Goal: Transaction & Acquisition: Purchase product/service

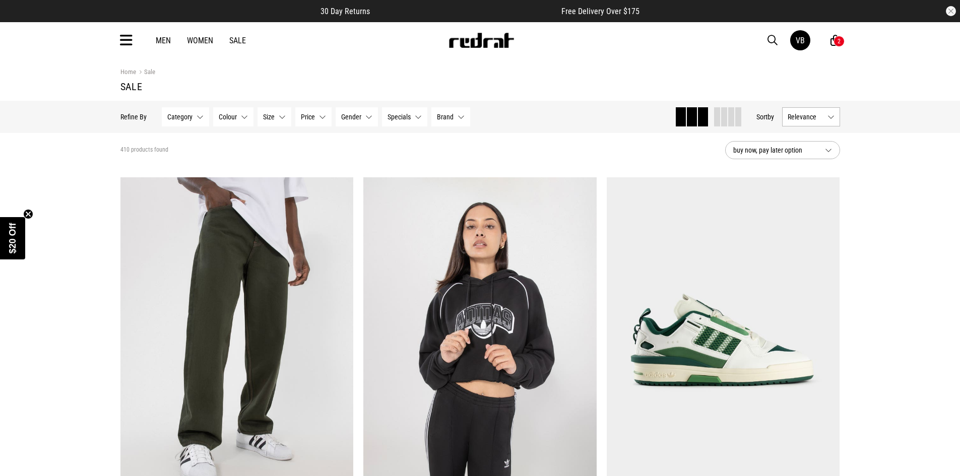
click at [837, 39] on div "2" at bounding box center [838, 41] width 3 height 7
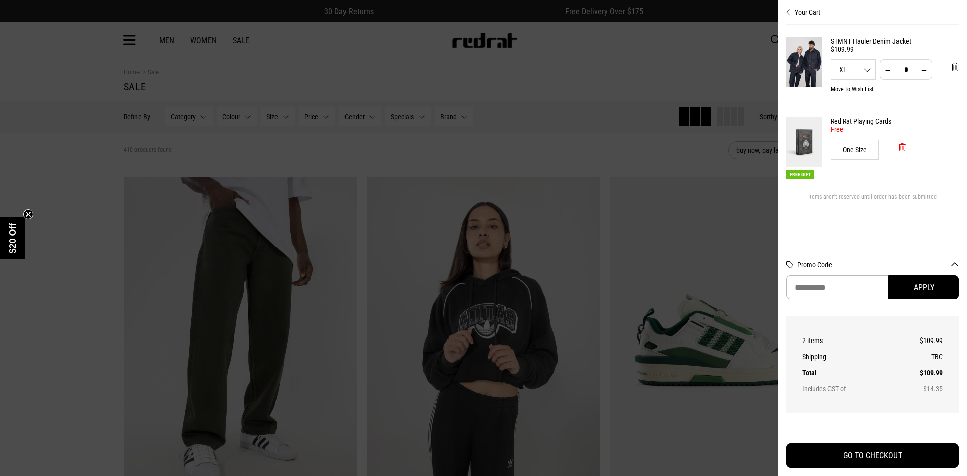
click at [906, 149] on button "'Remove from cart" at bounding box center [902, 147] width 23 height 25
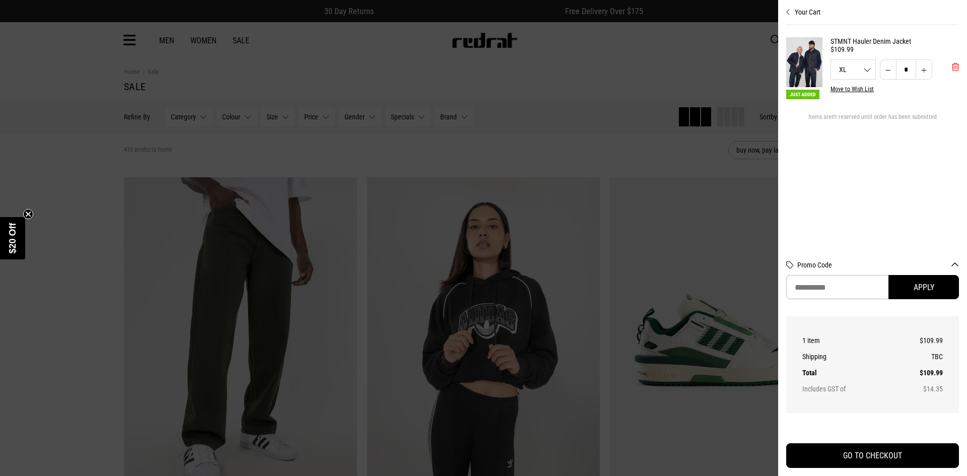
click at [953, 67] on span "'Remove from cart" at bounding box center [955, 67] width 7 height 10
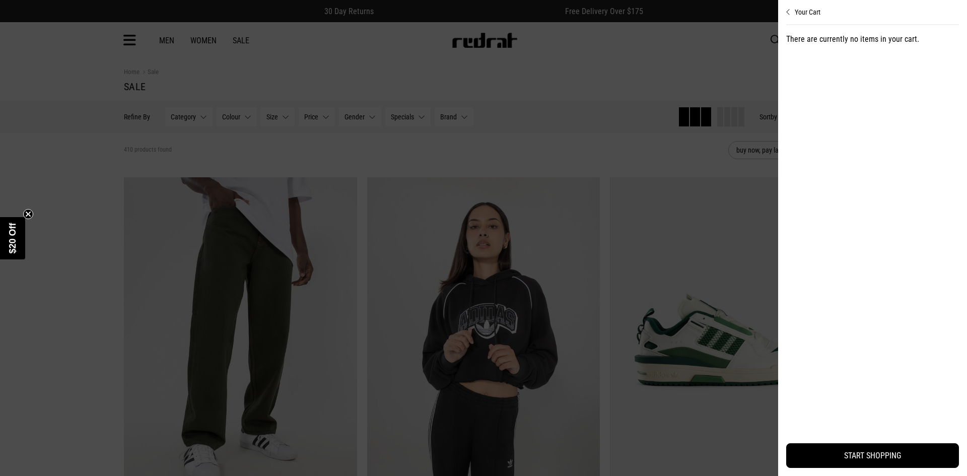
click at [37, 129] on div at bounding box center [483, 238] width 967 height 476
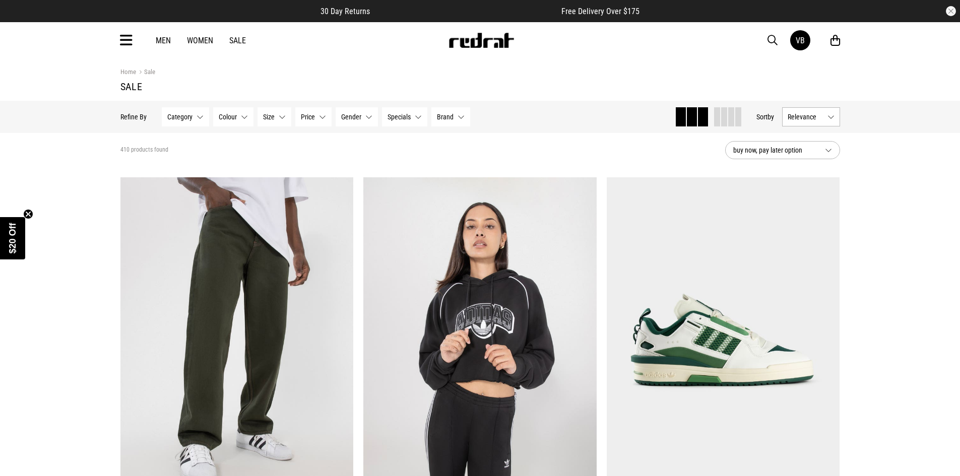
click at [187, 117] on span "Category" at bounding box center [179, 117] width 25 height 8
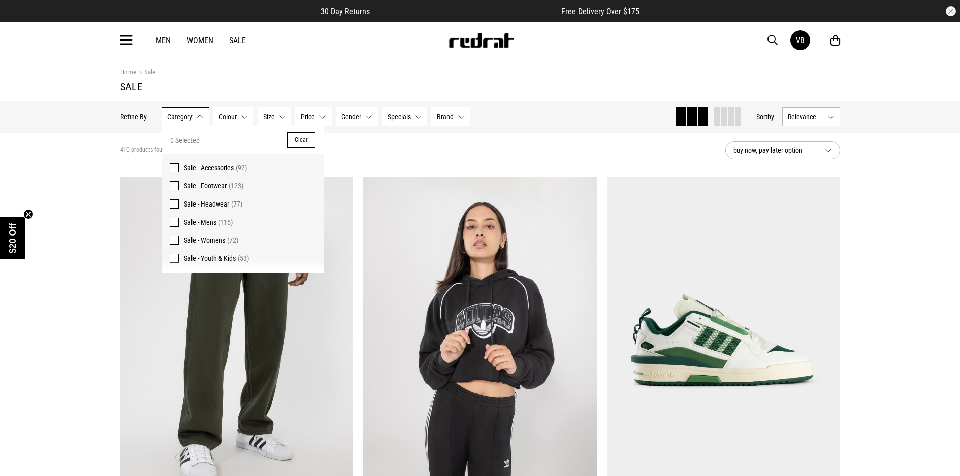
click at [128, 117] on p "Refine By" at bounding box center [133, 117] width 26 height 8
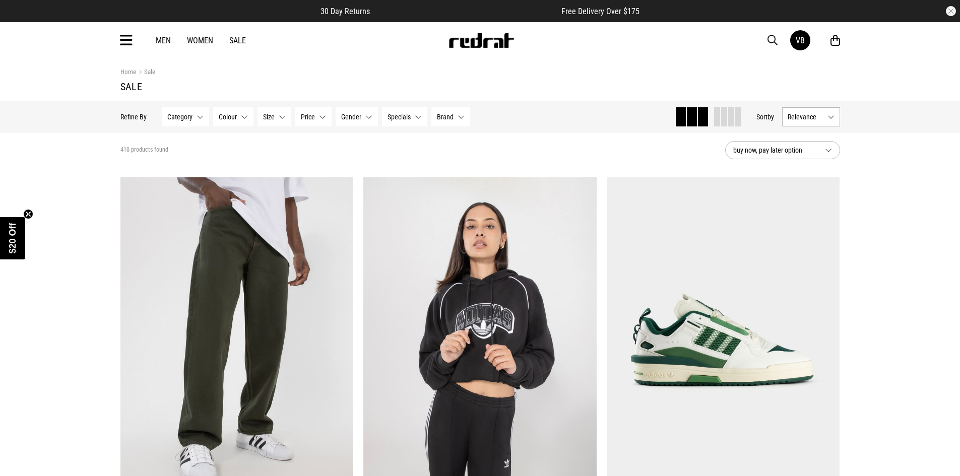
click at [128, 117] on p "Refine By" at bounding box center [133, 117] width 26 height 8
click at [164, 39] on link "Men" at bounding box center [163, 41] width 15 height 10
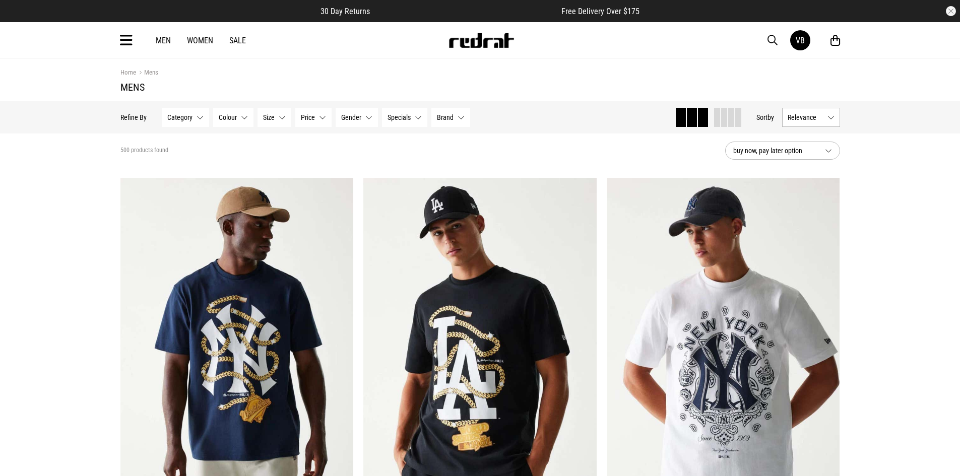
click at [266, 117] on span "Size" at bounding box center [269, 117] width 12 height 8
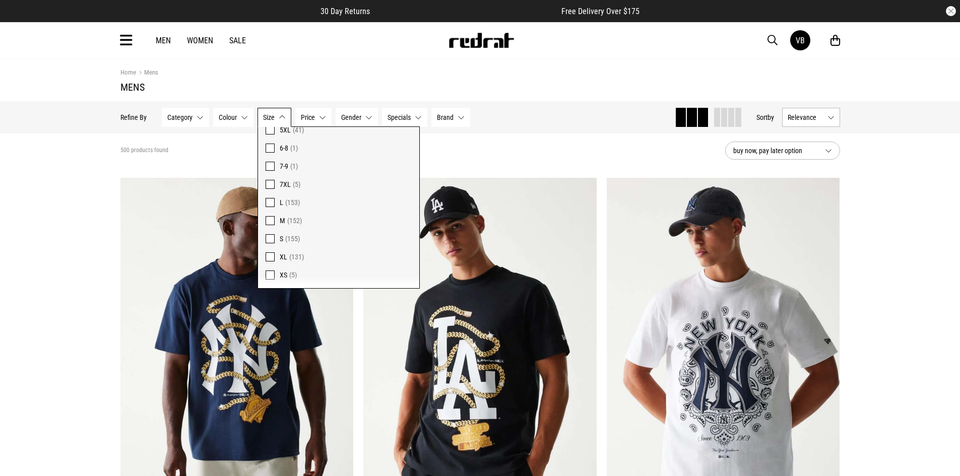
scroll to position [674, 0]
click at [267, 256] on span at bounding box center [270, 256] width 9 height 9
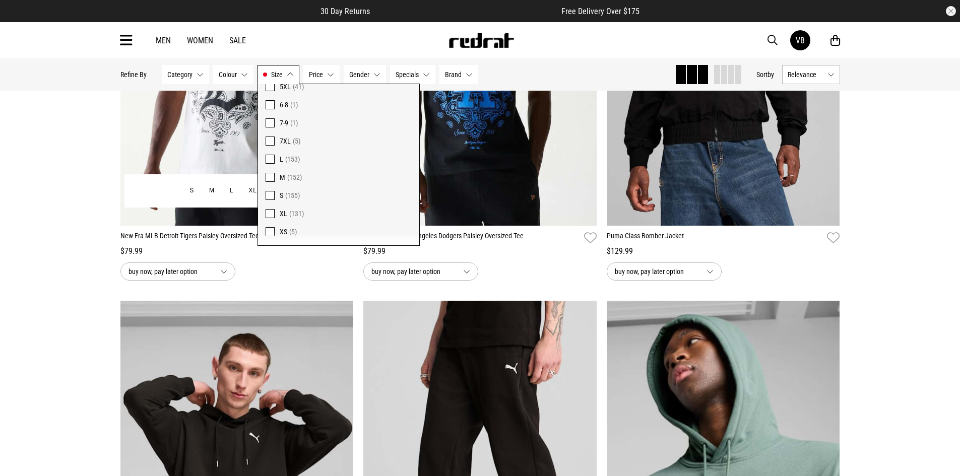
scroll to position [704, 0]
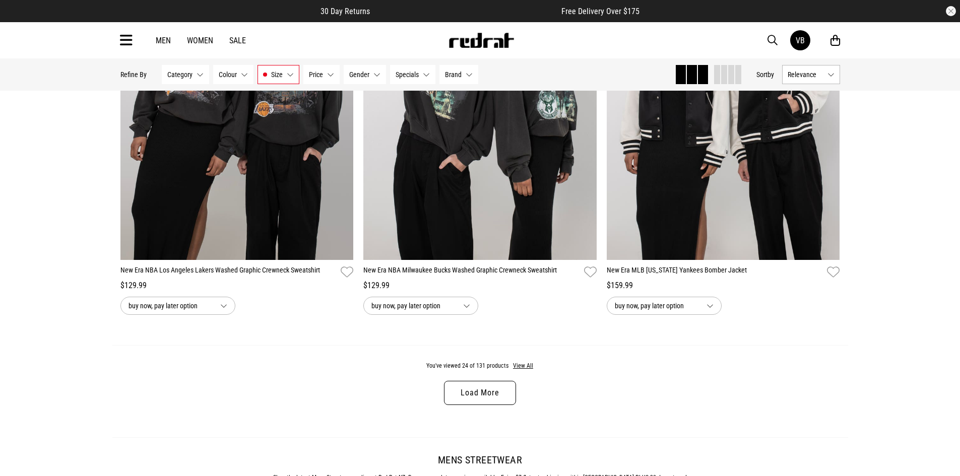
scroll to position [3173, 0]
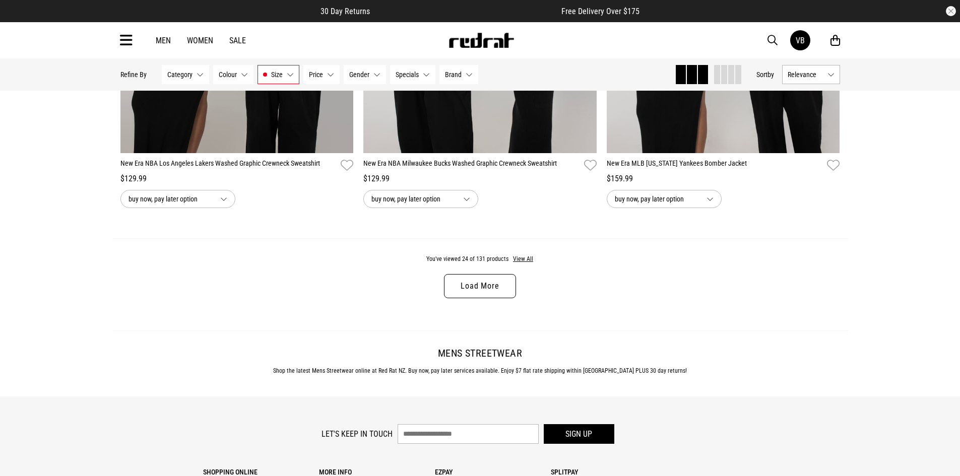
click at [469, 290] on link "Load More" at bounding box center [480, 286] width 72 height 24
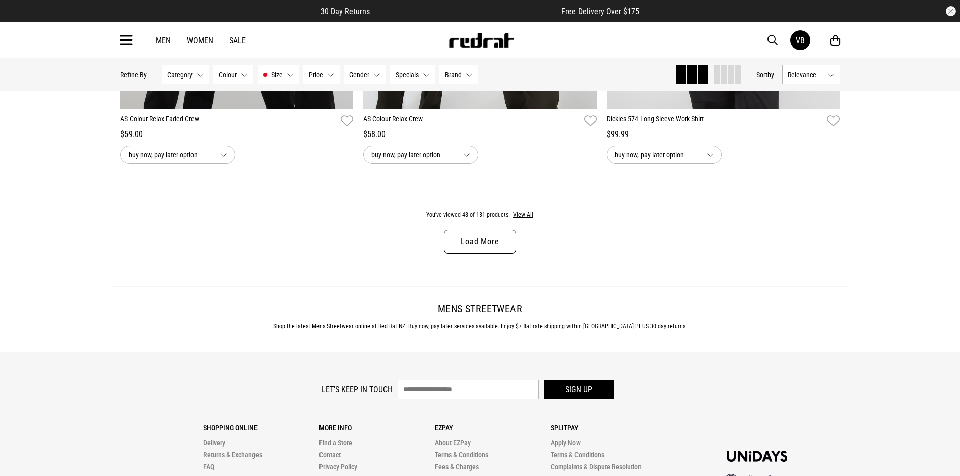
scroll to position [6448, 0]
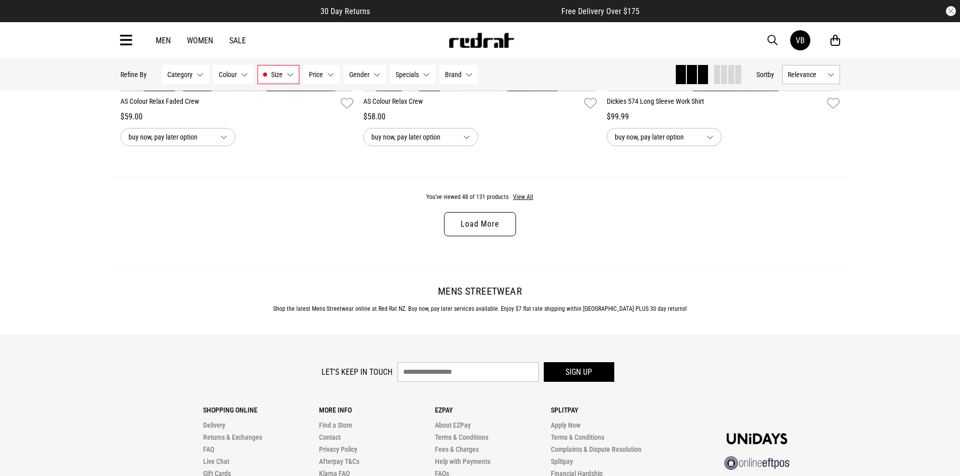
click at [486, 232] on link "Load More" at bounding box center [480, 224] width 72 height 24
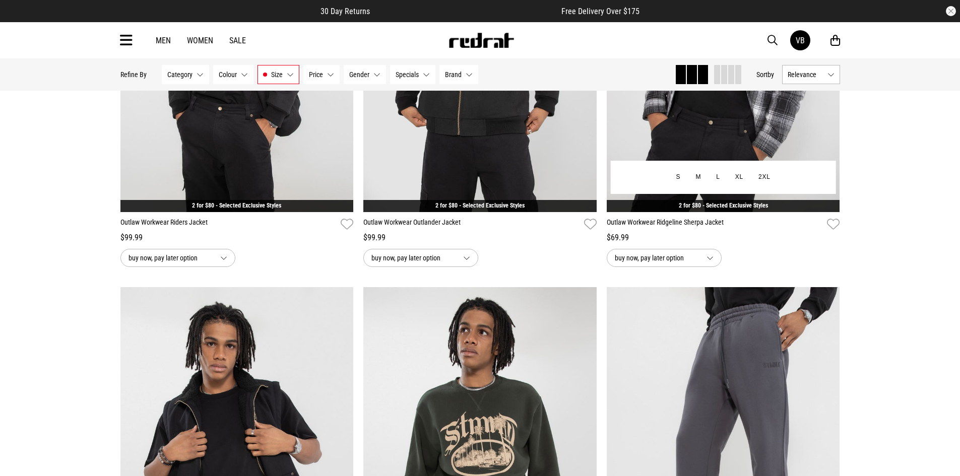
scroll to position [7909, 0]
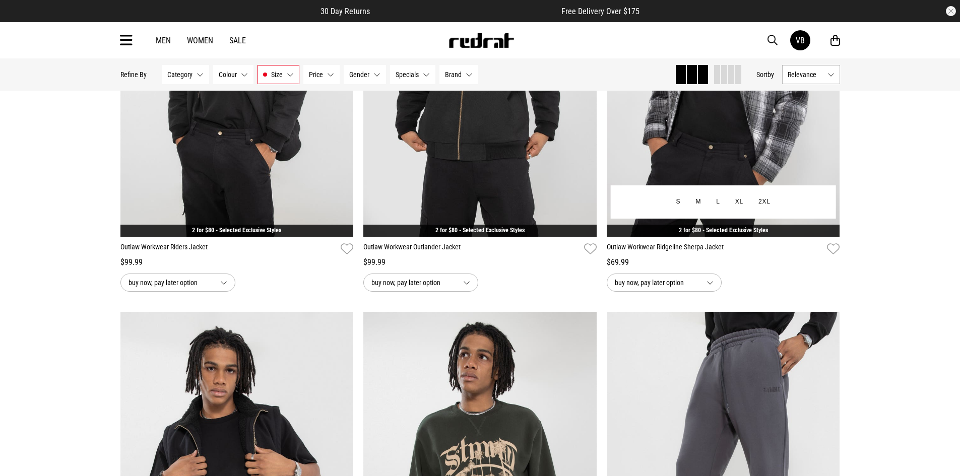
click at [640, 256] on link "Outlaw Workwear Ridgeline Sherpa Jacket" at bounding box center [715, 249] width 217 height 15
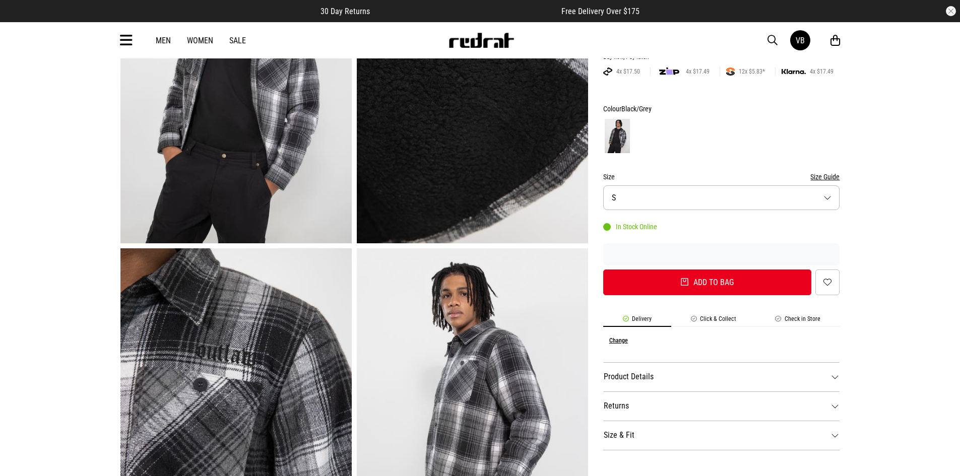
scroll to position [151, 0]
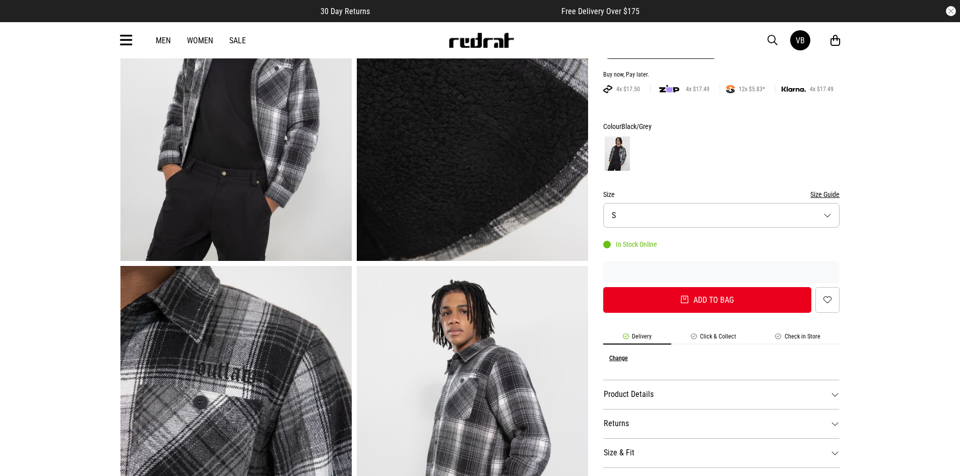
click at [690, 215] on button "Size S" at bounding box center [721, 215] width 237 height 25
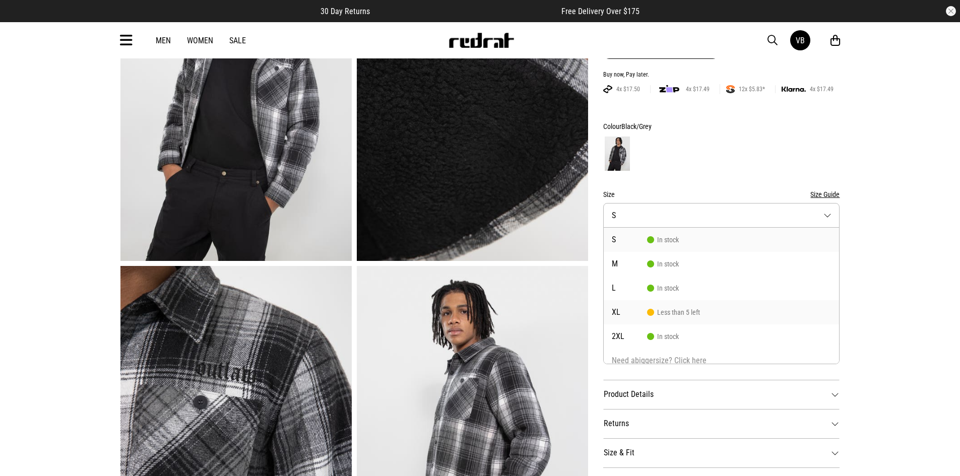
click at [624, 313] on span "XL" at bounding box center [629, 312] width 35 height 8
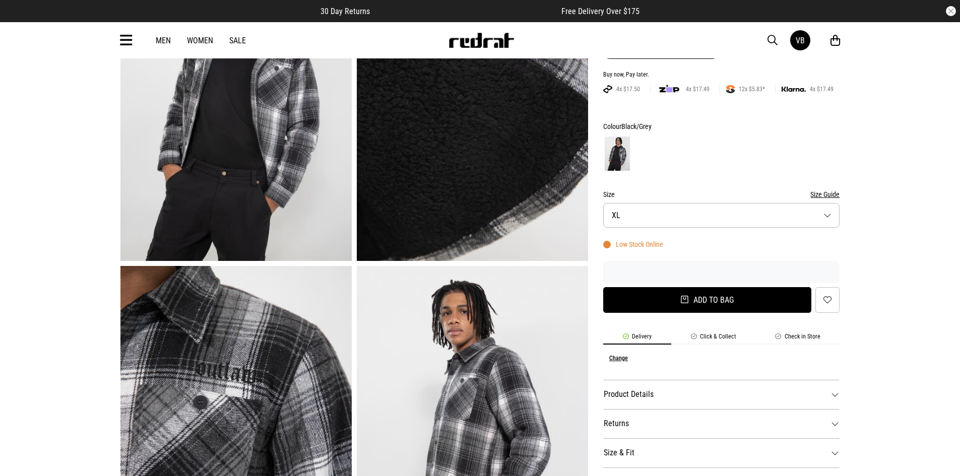
click at [673, 303] on button "Add to bag" at bounding box center [707, 300] width 209 height 26
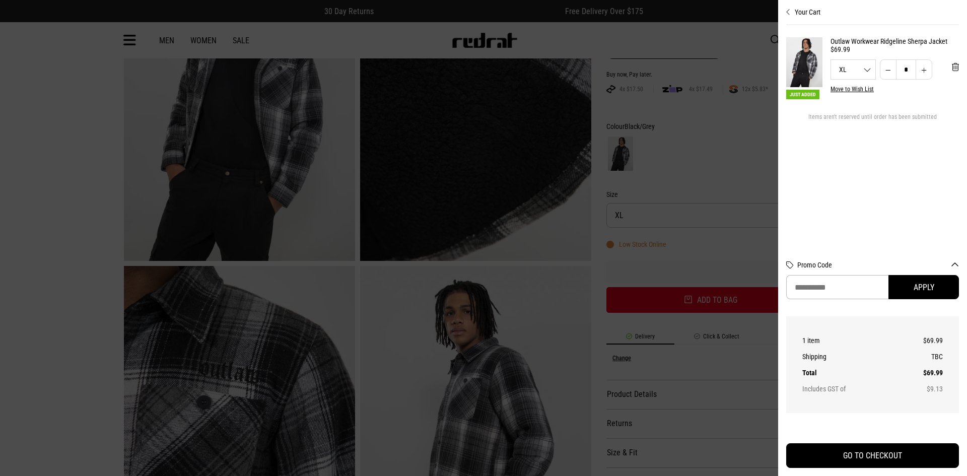
click at [75, 219] on div at bounding box center [483, 238] width 967 height 476
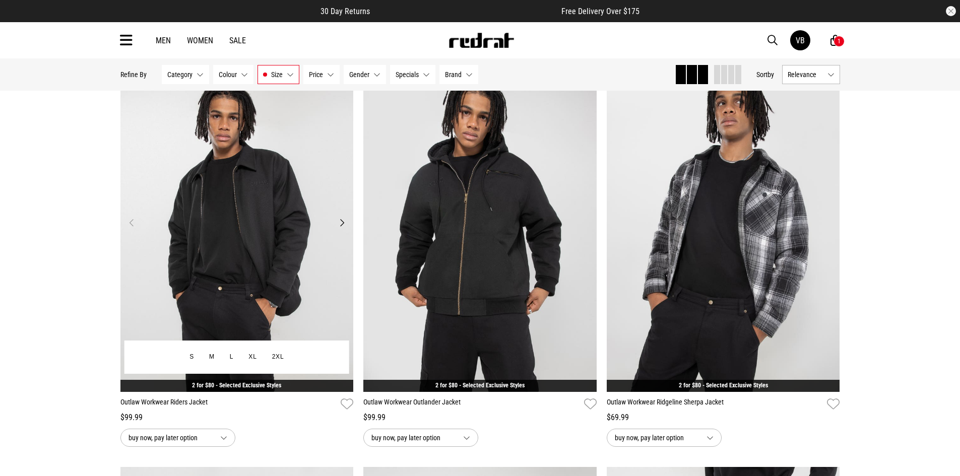
scroll to position [1381, 0]
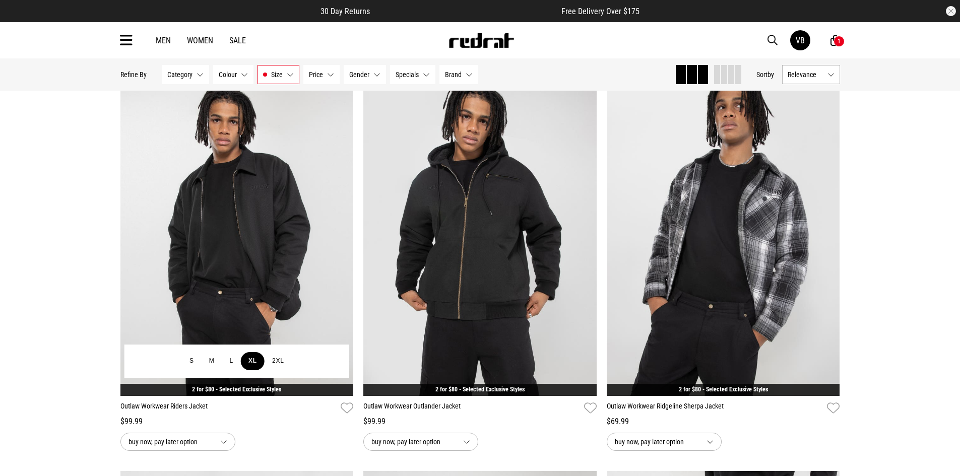
click at [250, 366] on button "XL" at bounding box center [253, 361] width 24 height 18
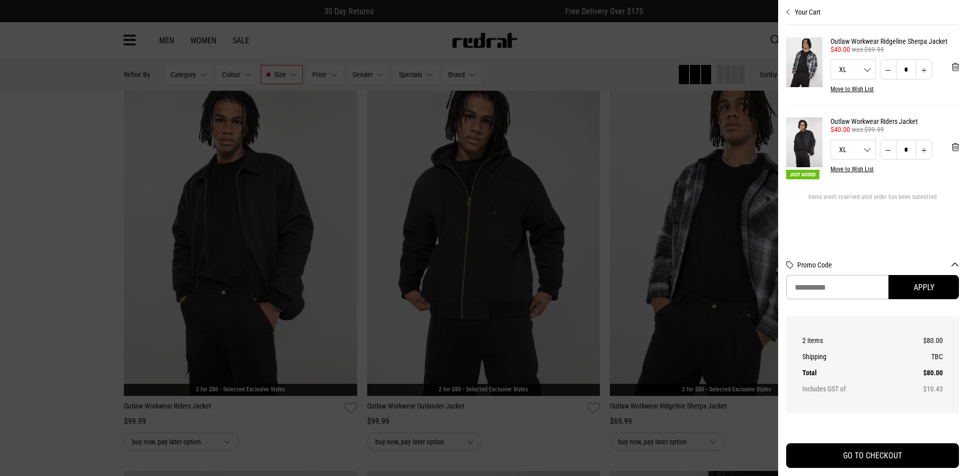
click at [630, 285] on div at bounding box center [483, 238] width 967 height 476
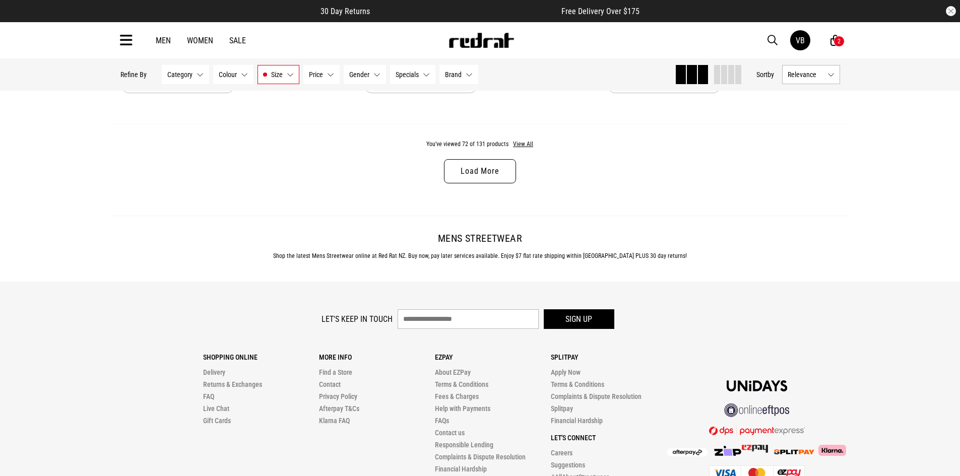
scroll to position [3245, 0]
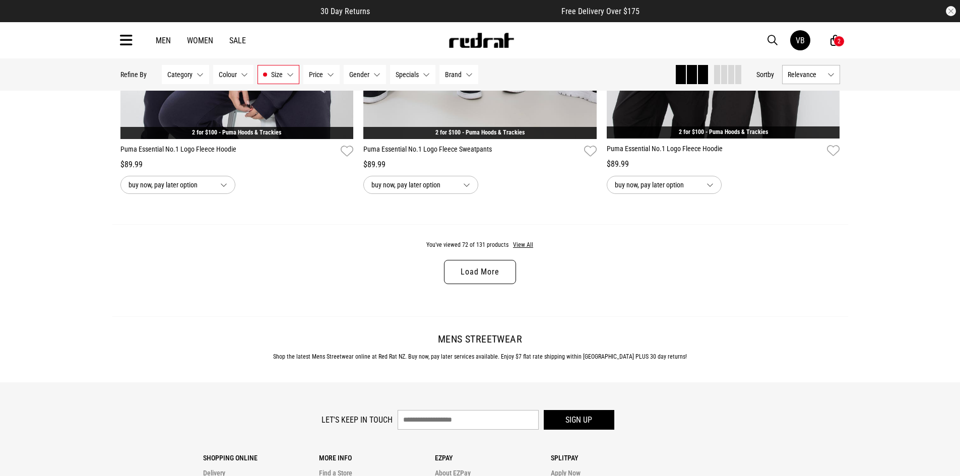
click at [492, 284] on link "Load More" at bounding box center [480, 272] width 72 height 24
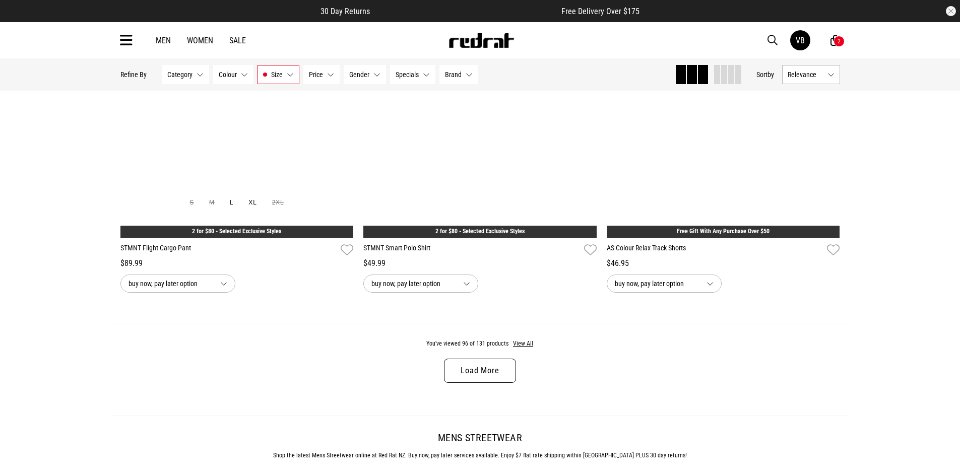
scroll to position [6369, 0]
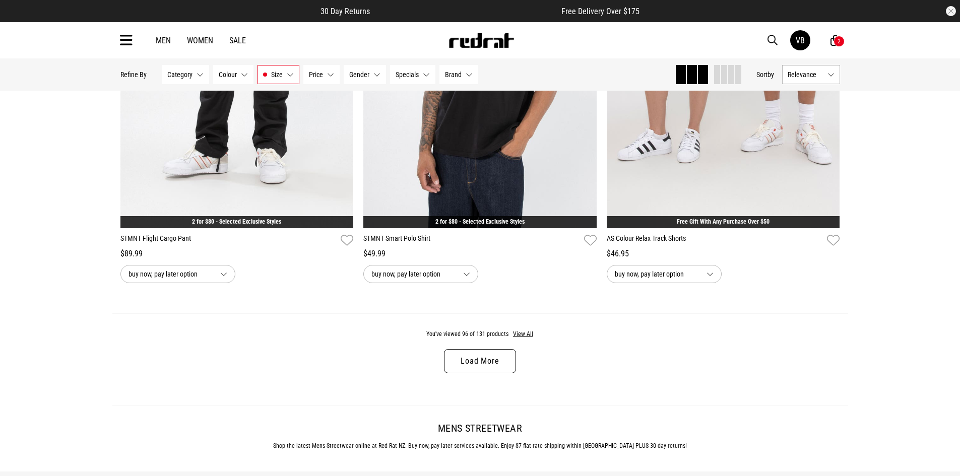
click at [476, 371] on link "Load More" at bounding box center [480, 361] width 72 height 24
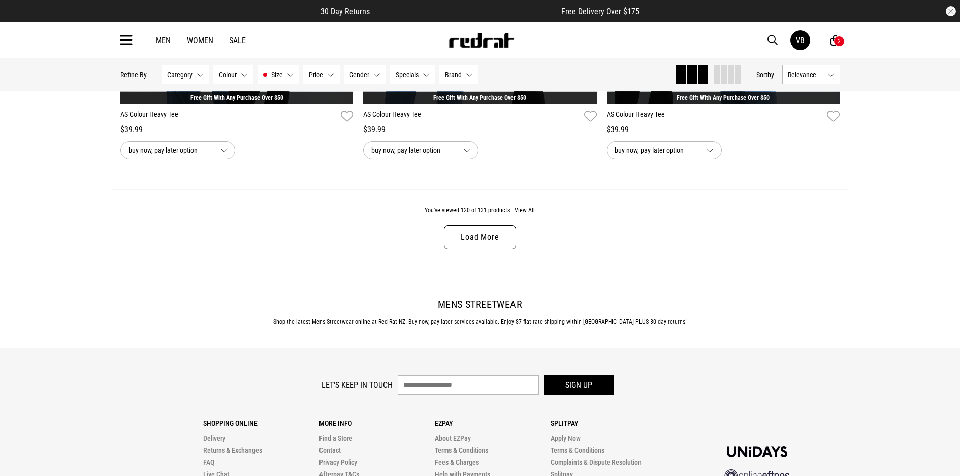
scroll to position [9644, 0]
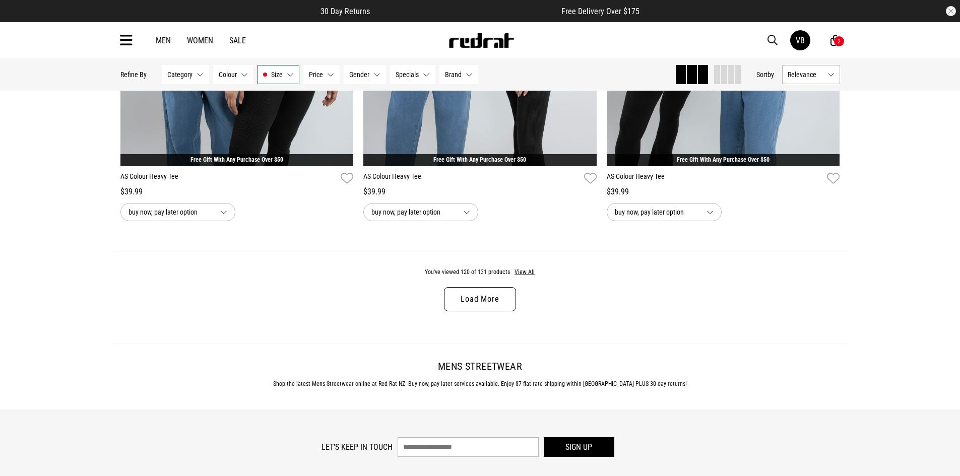
click at [482, 311] on link "Load More" at bounding box center [480, 299] width 72 height 24
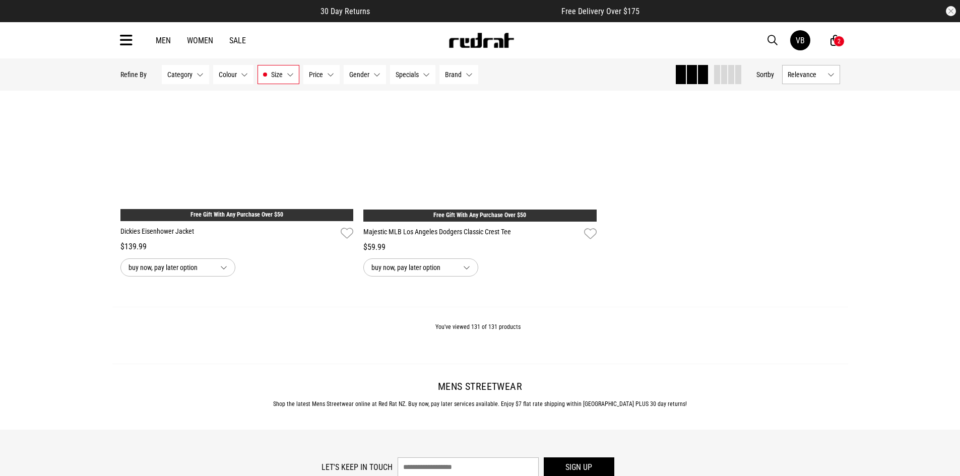
scroll to position [11205, 0]
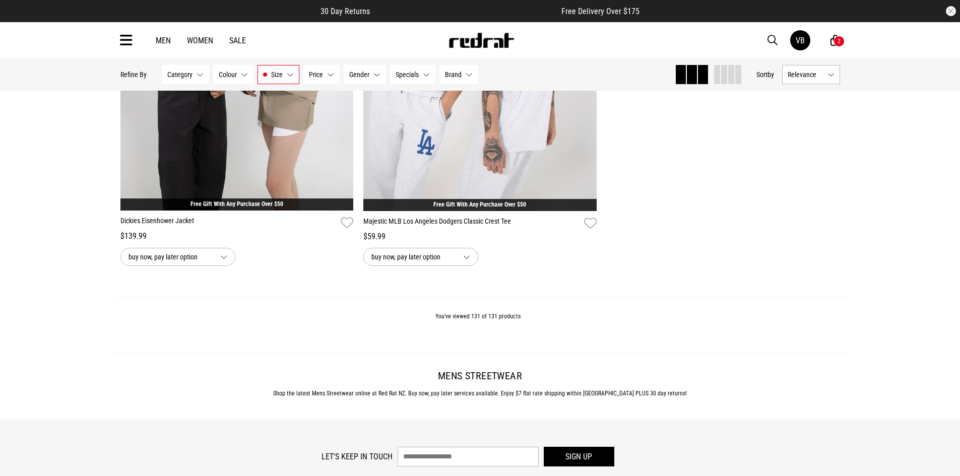
click at [835, 44] on div "2" at bounding box center [838, 41] width 11 height 11
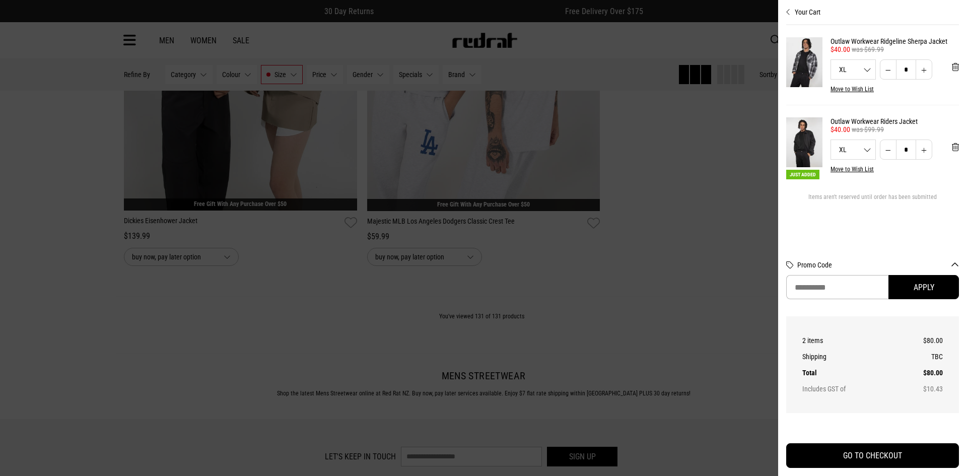
click at [702, 211] on div at bounding box center [483, 238] width 967 height 476
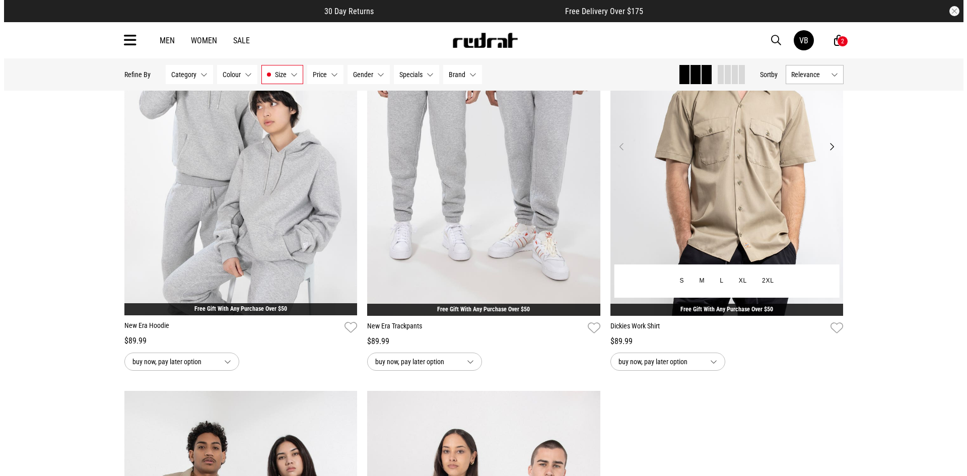
scroll to position [10601, 0]
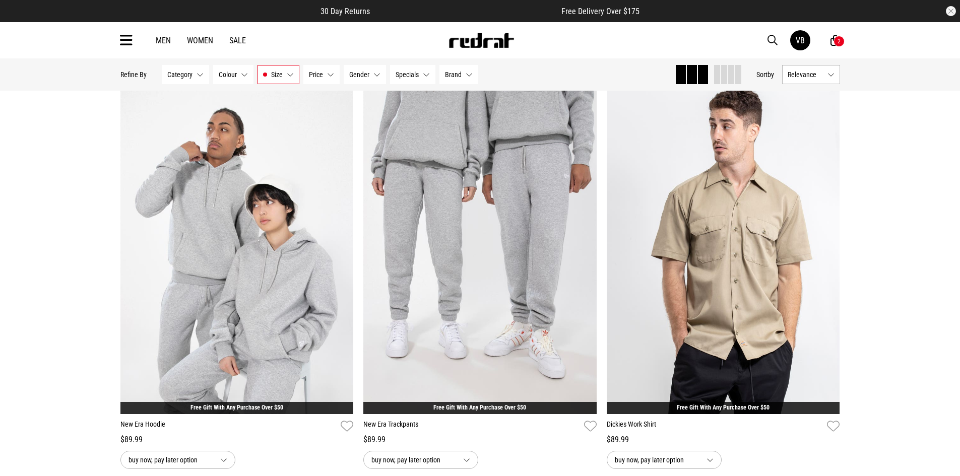
click at [121, 40] on icon at bounding box center [126, 40] width 13 height 17
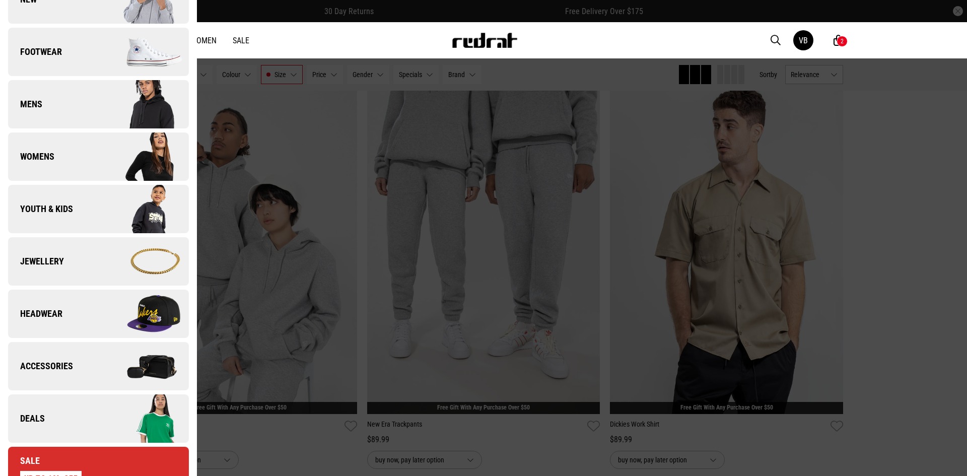
scroll to position [101, 0]
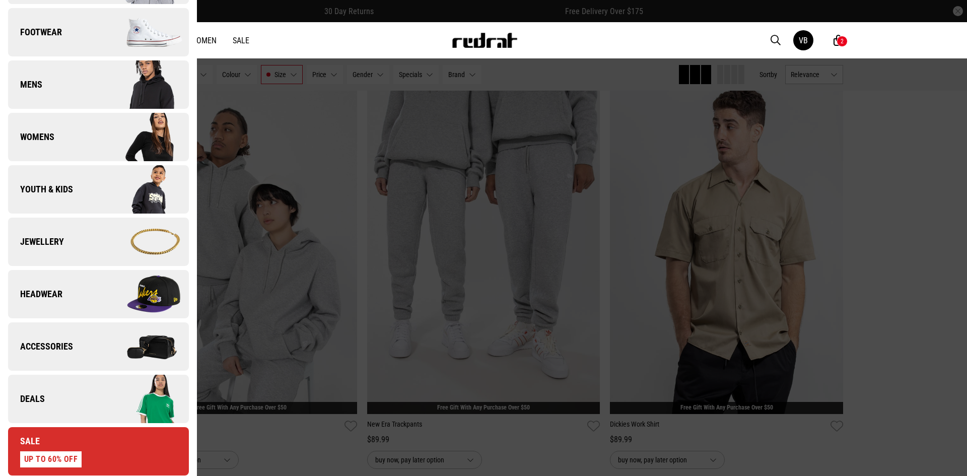
click at [44, 294] on span "Headwear" at bounding box center [35, 294] width 54 height 12
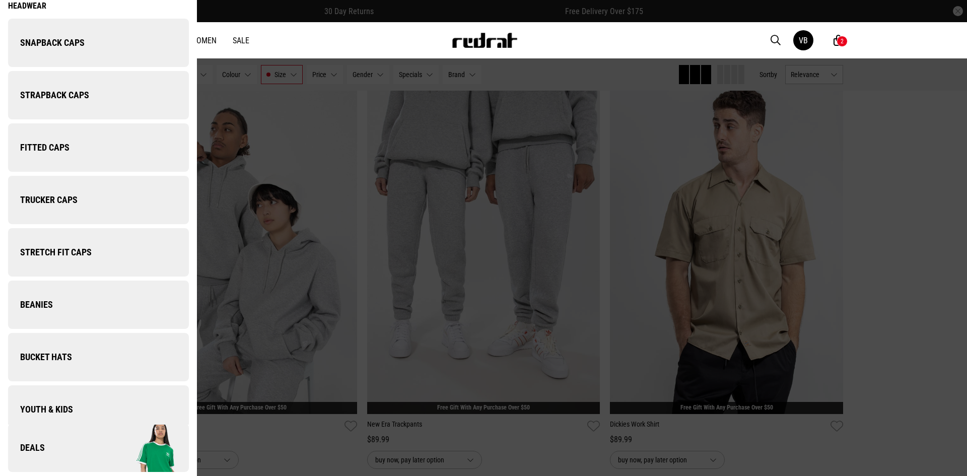
scroll to position [0, 0]
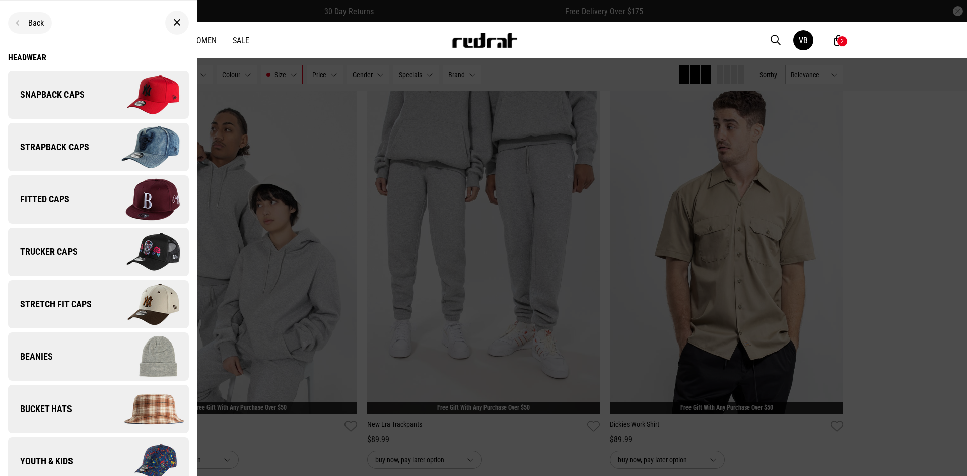
click at [50, 88] on link "Snapback Caps" at bounding box center [98, 95] width 181 height 48
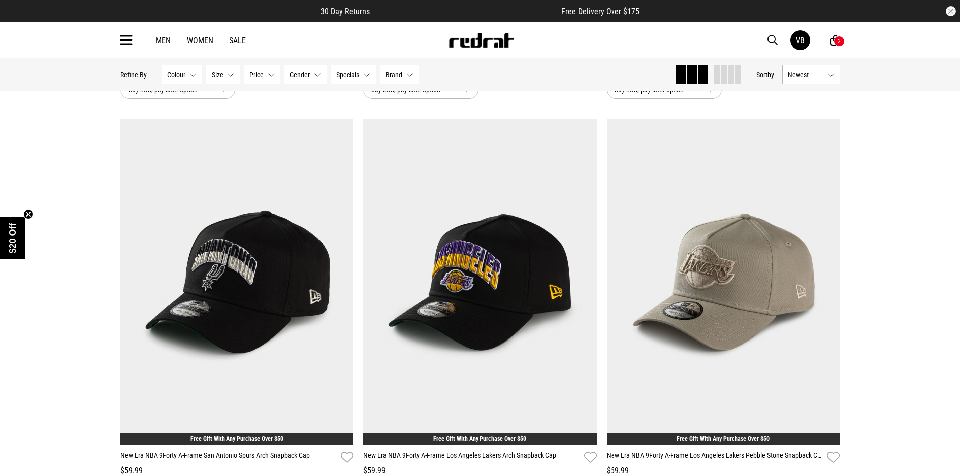
scroll to position [2670, 0]
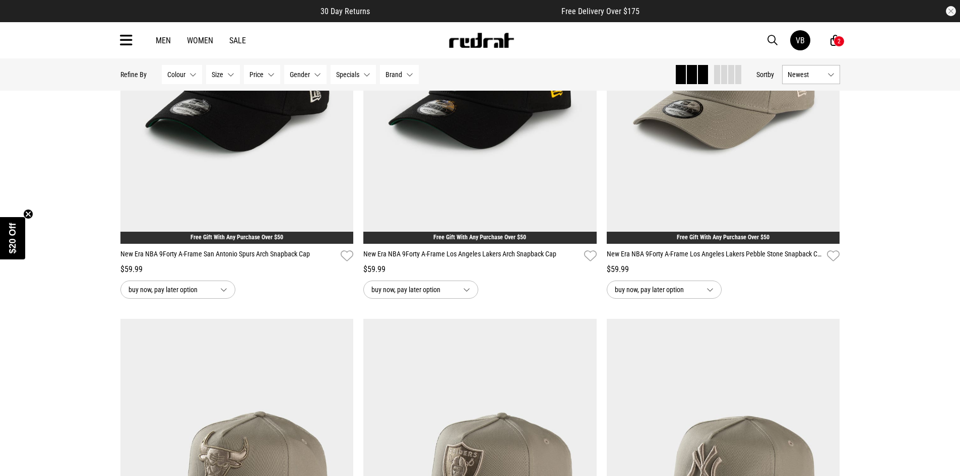
click at [230, 38] on link "Sale" at bounding box center [237, 41] width 17 height 10
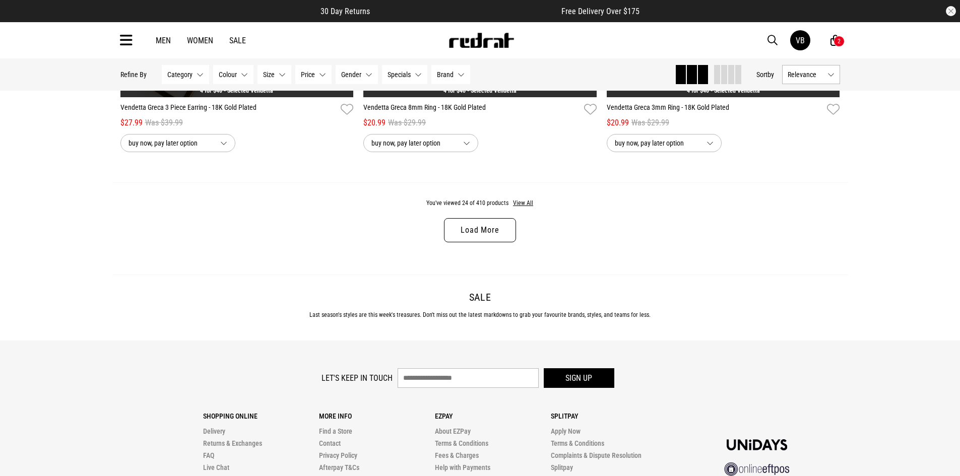
scroll to position [3224, 0]
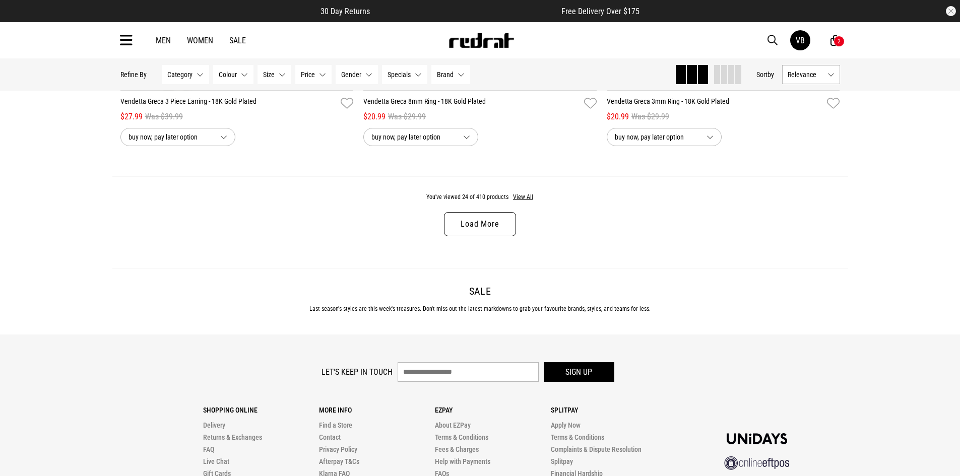
click at [463, 223] on link "Load More" at bounding box center [480, 224] width 72 height 24
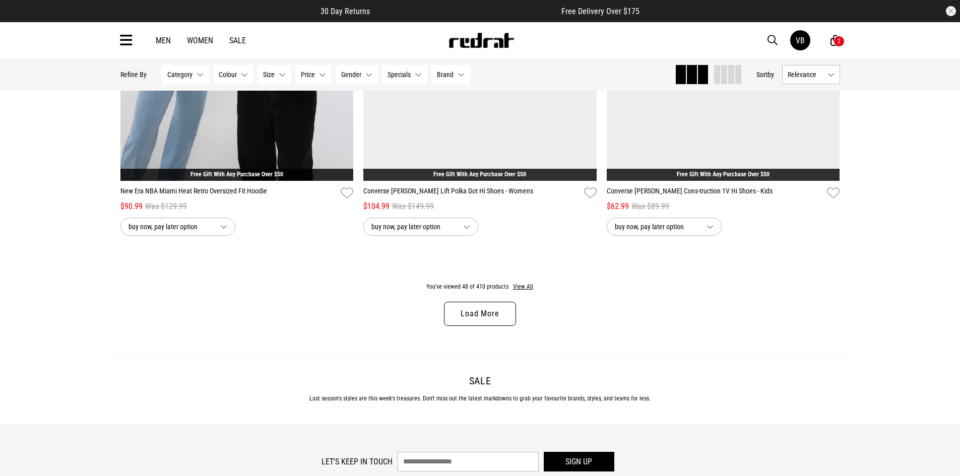
scroll to position [6348, 0]
click at [469, 319] on link "Load More" at bounding box center [480, 313] width 72 height 24
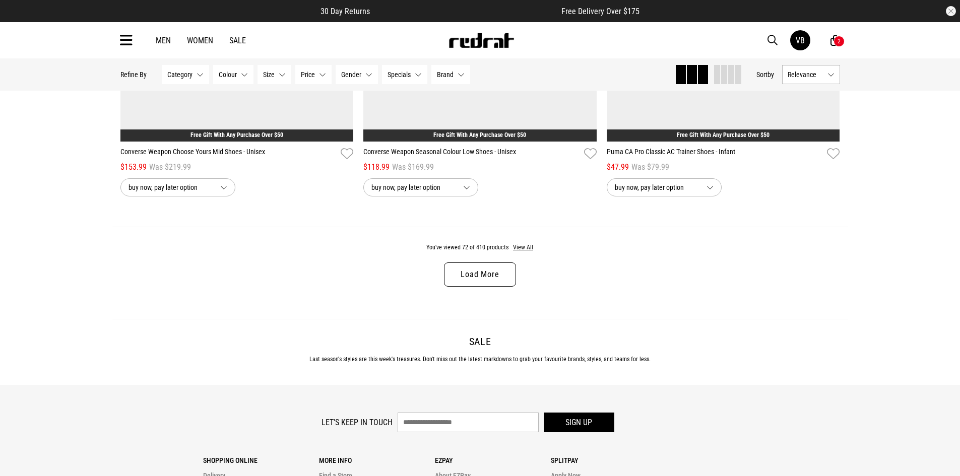
scroll to position [9623, 0]
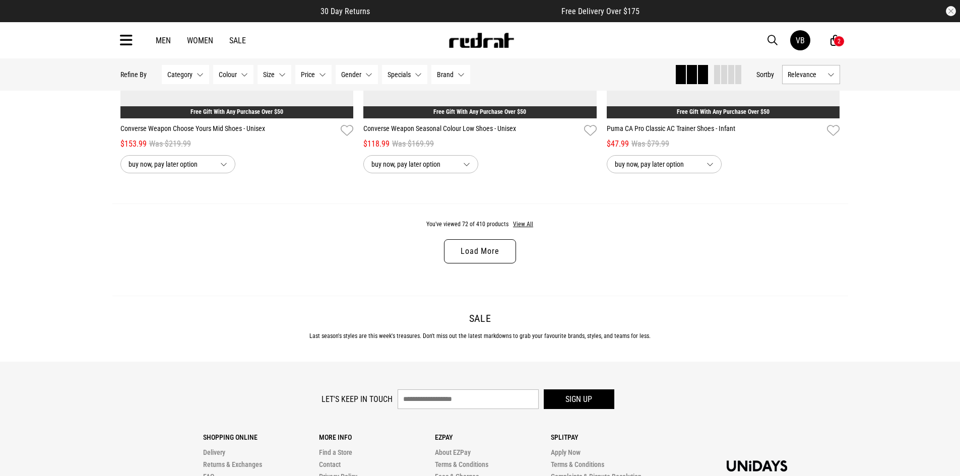
click at [469, 260] on link "Load More" at bounding box center [480, 251] width 72 height 24
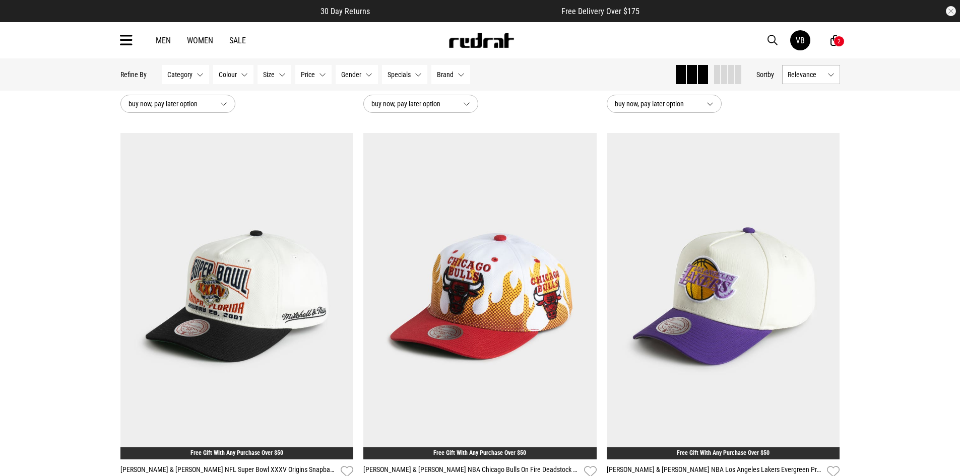
scroll to position [12847, 0]
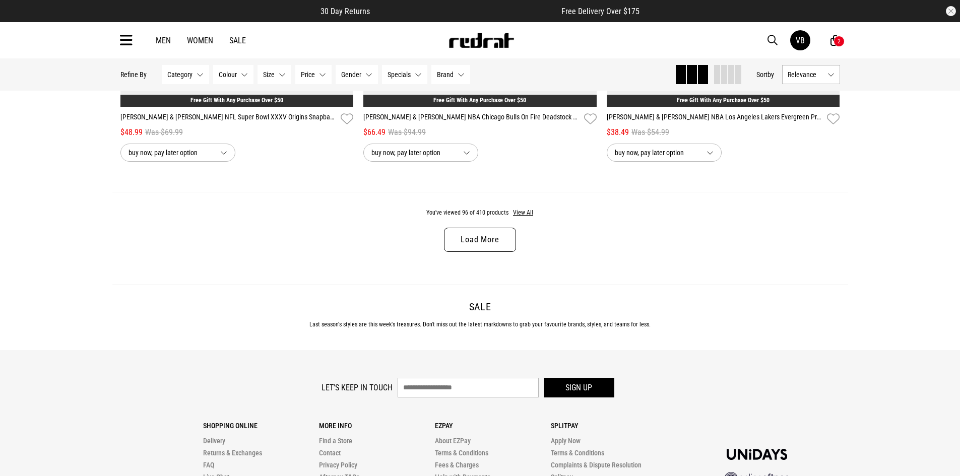
click at [462, 252] on link "Load More" at bounding box center [480, 240] width 72 height 24
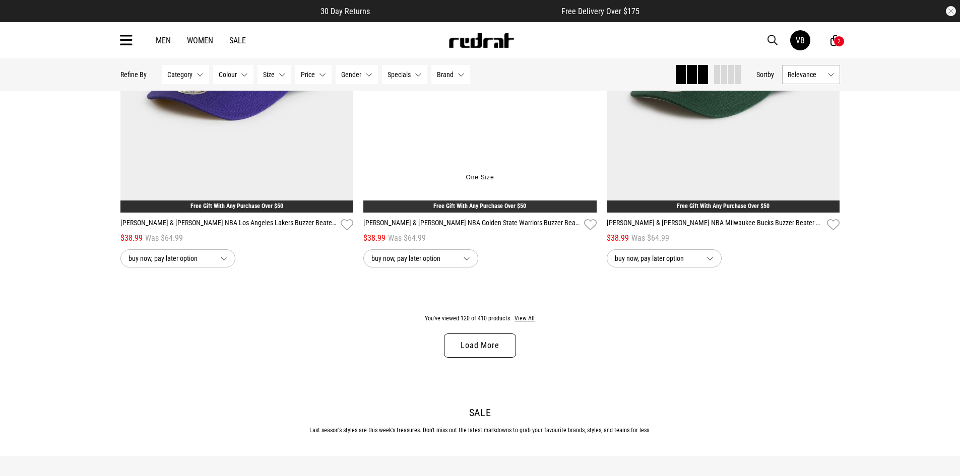
scroll to position [15971, 0]
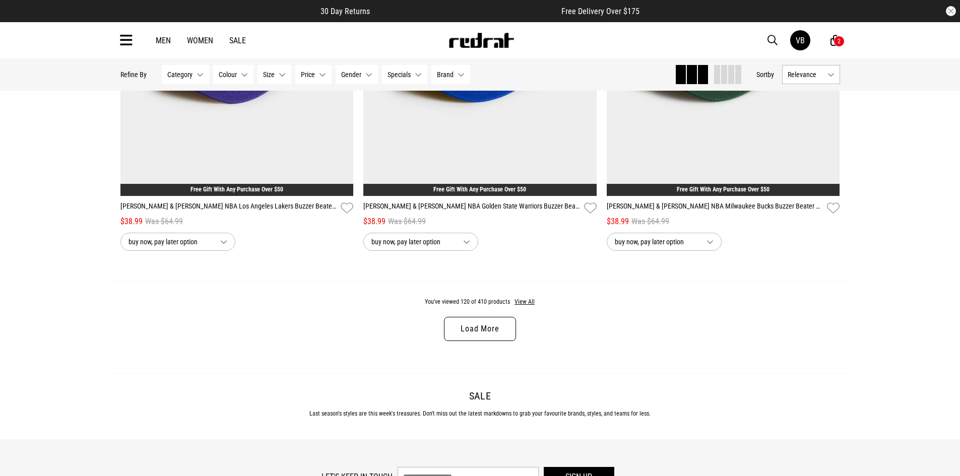
click at [472, 341] on link "Load More" at bounding box center [480, 329] width 72 height 24
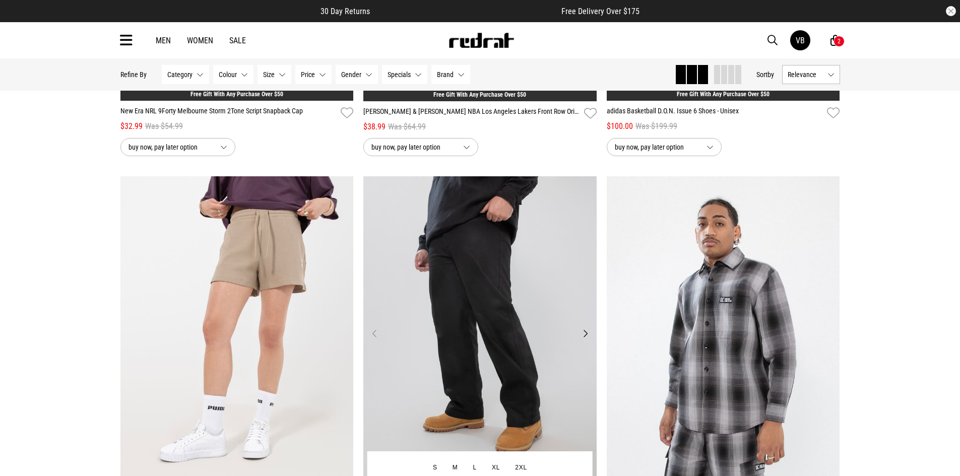
scroll to position [16828, 0]
